Goal: Information Seeking & Learning: Learn about a topic

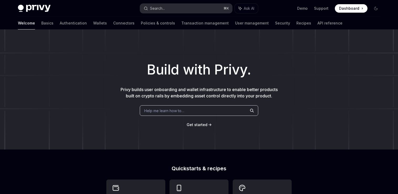
click at [186, 11] on button "Search... ⌘ K" at bounding box center [186, 8] width 92 height 9
click at [60, 24] on link "Authentication" at bounding box center [73, 23] width 27 height 13
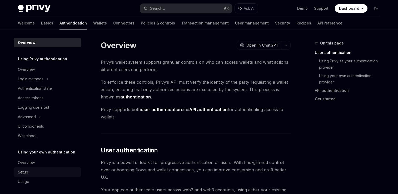
scroll to position [3, 0]
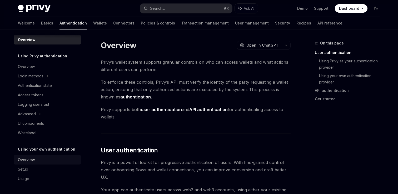
click at [31, 159] on div "Overview" at bounding box center [26, 160] width 17 height 6
type textarea "*"
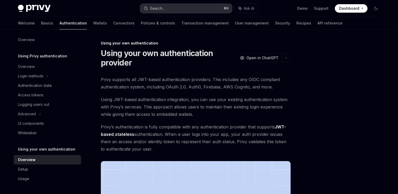
click at [174, 8] on button "Search... ⌘ K" at bounding box center [186, 8] width 92 height 9
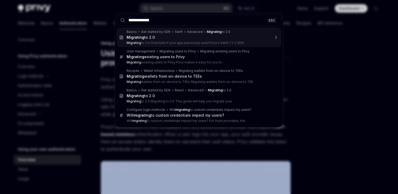
type input "**********"
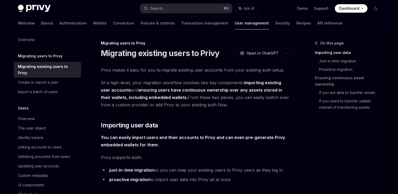
scroll to position [30, 0]
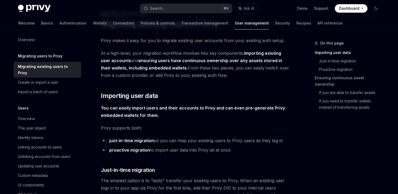
click at [59, 53] on h5 "Migrating users to Privy" at bounding box center [40, 56] width 45 height 6
click at [93, 23] on link "Wallets" at bounding box center [100, 23] width 14 height 13
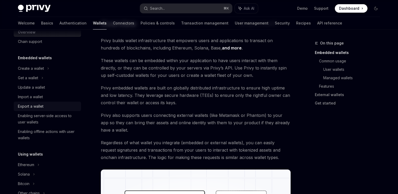
scroll to position [14, 0]
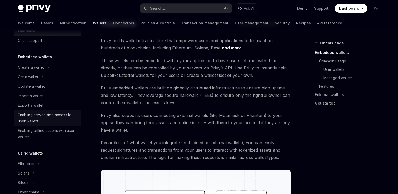
click at [45, 116] on div "Enabling server-side access to user wallets" at bounding box center [48, 118] width 60 height 13
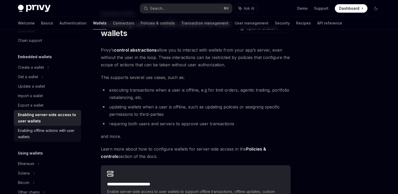
click at [69, 131] on div "Enabling offline actions with user wallets" at bounding box center [48, 134] width 60 height 13
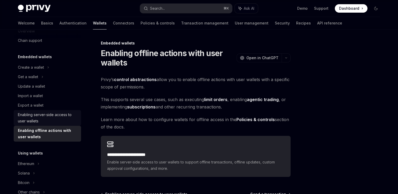
scroll to position [262, 0]
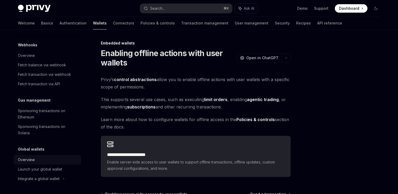
click at [30, 159] on div "Overview" at bounding box center [26, 160] width 17 height 6
type textarea "*"
